Goal: Navigation & Orientation: Find specific page/section

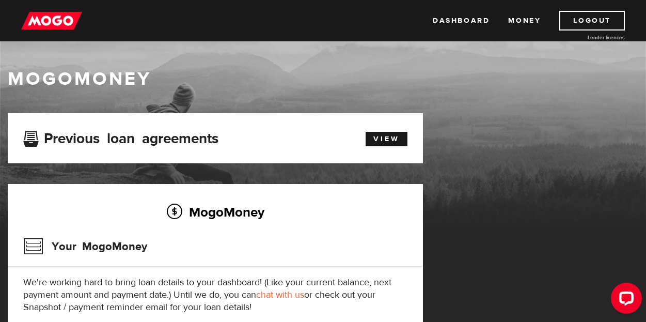
click at [29, 19] on img at bounding box center [51, 21] width 61 height 20
click at [376, 137] on link "View" at bounding box center [387, 139] width 42 height 14
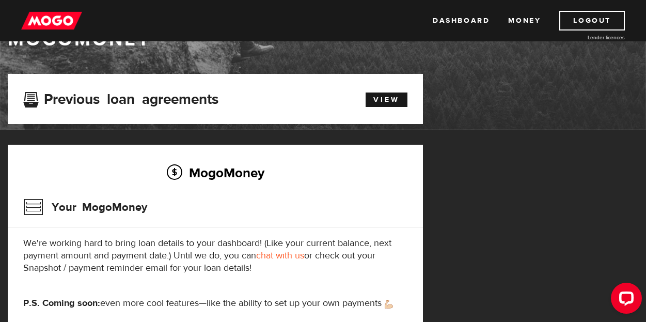
scroll to position [39, 0]
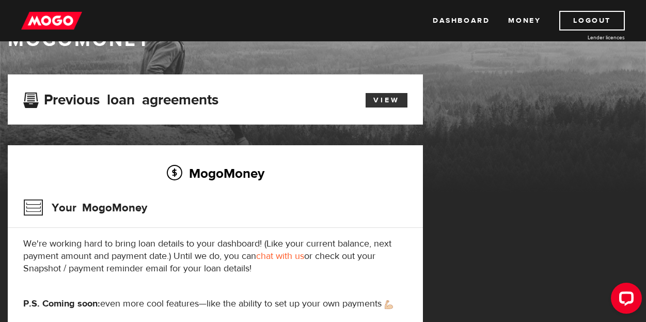
click at [390, 106] on link "View" at bounding box center [387, 100] width 42 height 14
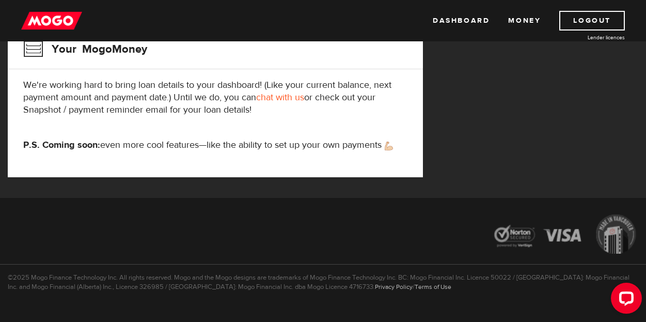
scroll to position [185, 0]
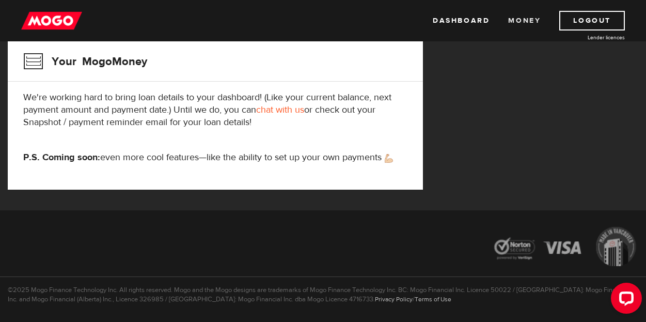
click at [532, 25] on link "Money" at bounding box center [524, 21] width 33 height 20
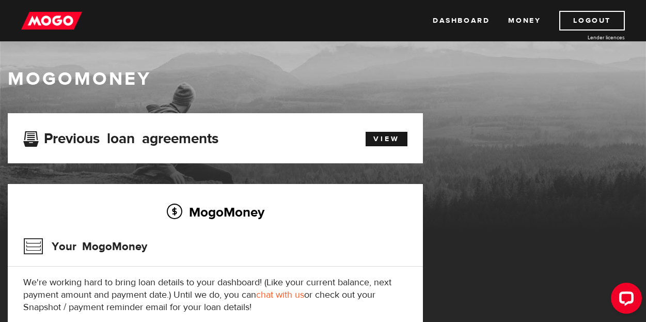
click at [478, 31] on div "Dashboard Money Logout Lender licences Dashboard Money Logout Lender licences" at bounding box center [323, 20] width 646 height 41
click at [478, 25] on link "Dashboard" at bounding box center [461, 21] width 57 height 20
